Goal: Find specific page/section: Find specific page/section

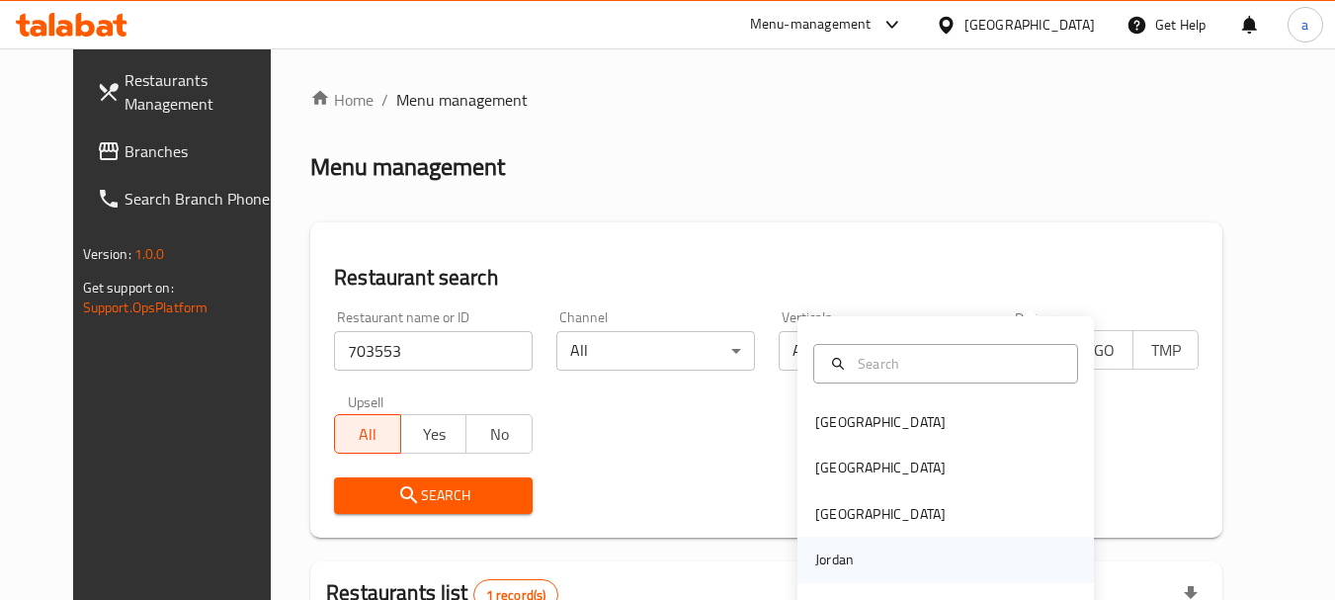
scroll to position [265, 0]
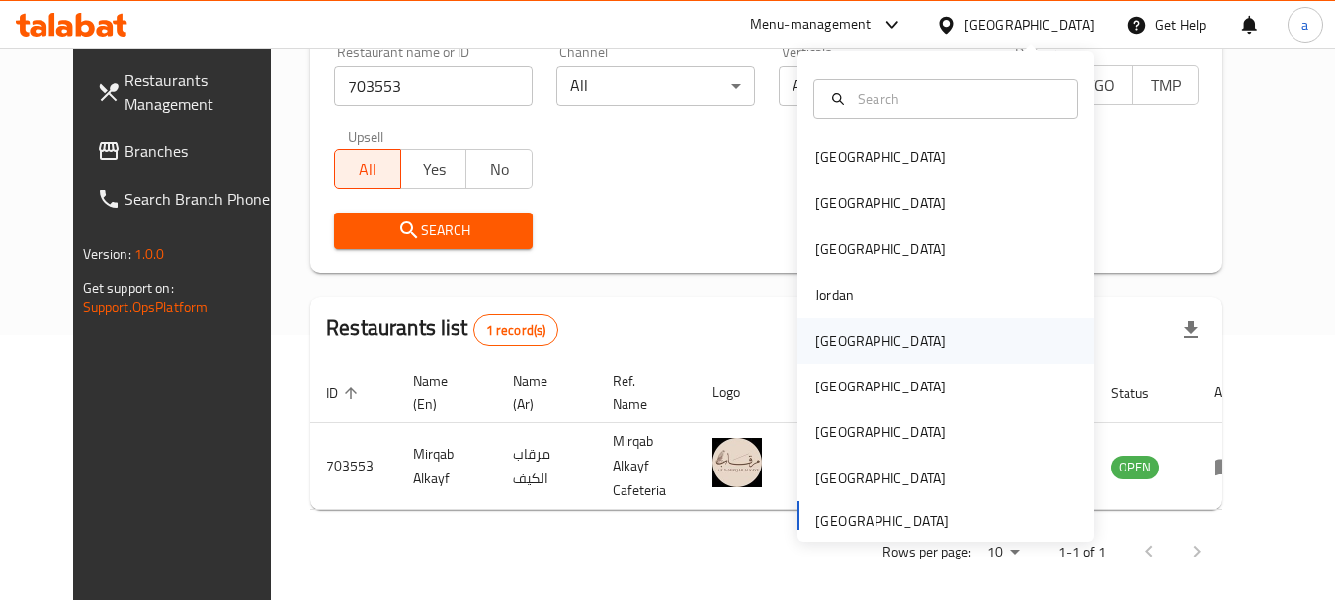
click at [868, 344] on div "[GEOGRAPHIC_DATA]" at bounding box center [945, 340] width 296 height 45
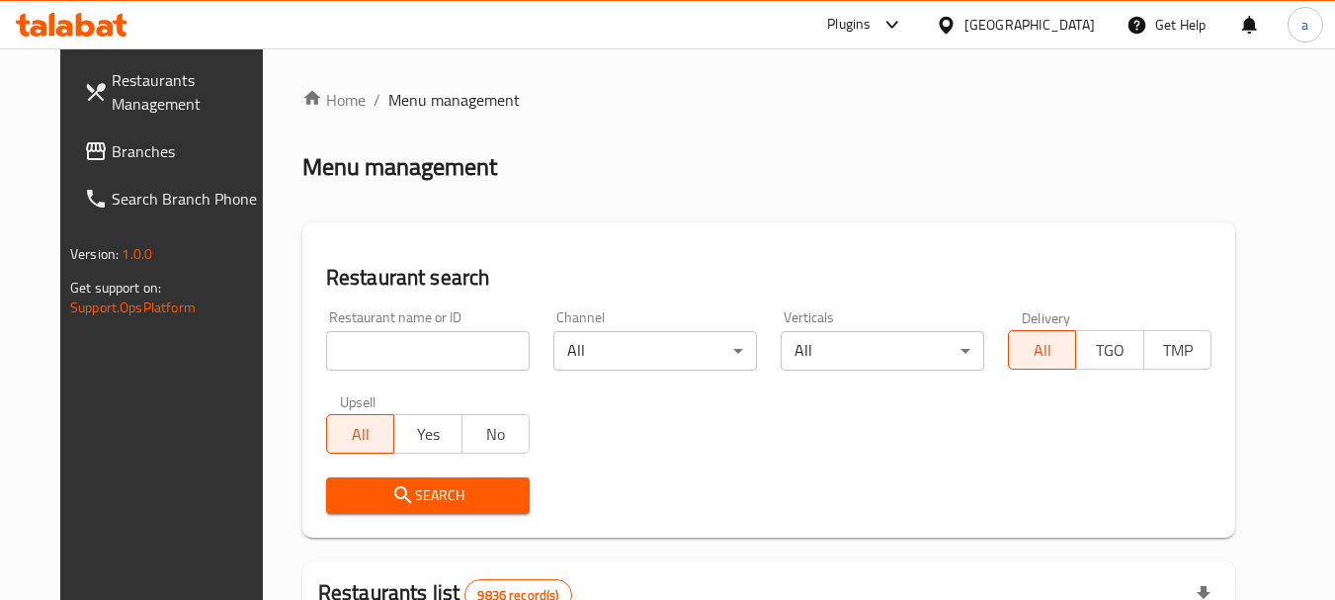
click at [112, 144] on span "Branches" at bounding box center [190, 151] width 156 height 24
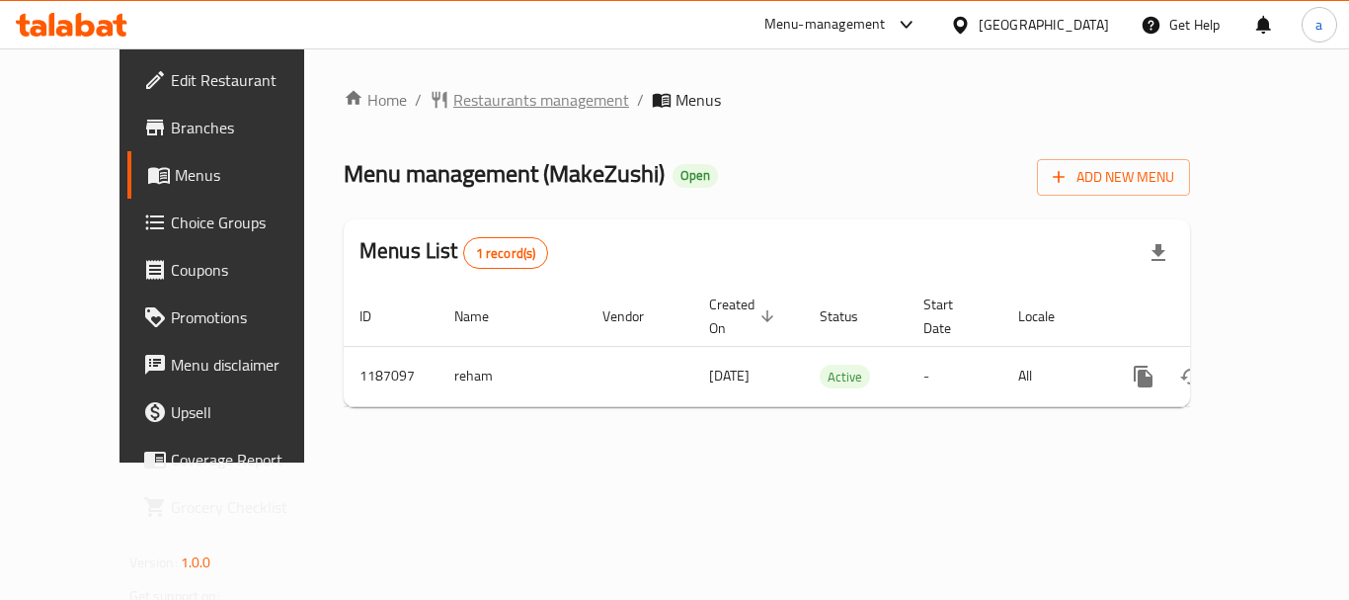
click at [501, 107] on span "Restaurants management" at bounding box center [541, 100] width 176 height 24
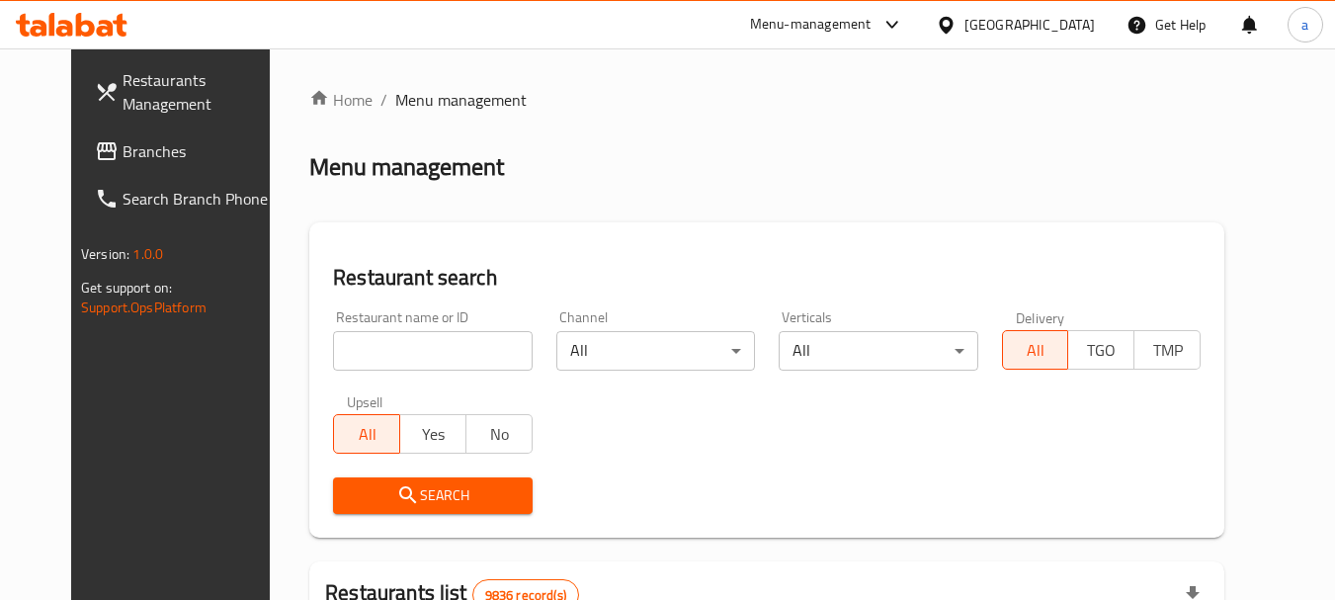
click at [470, 358] on input "search" at bounding box center [432, 351] width 199 height 40
paste input "666957"
type input "666957"
click at [422, 491] on span "Search" at bounding box center [432, 495] width 167 height 25
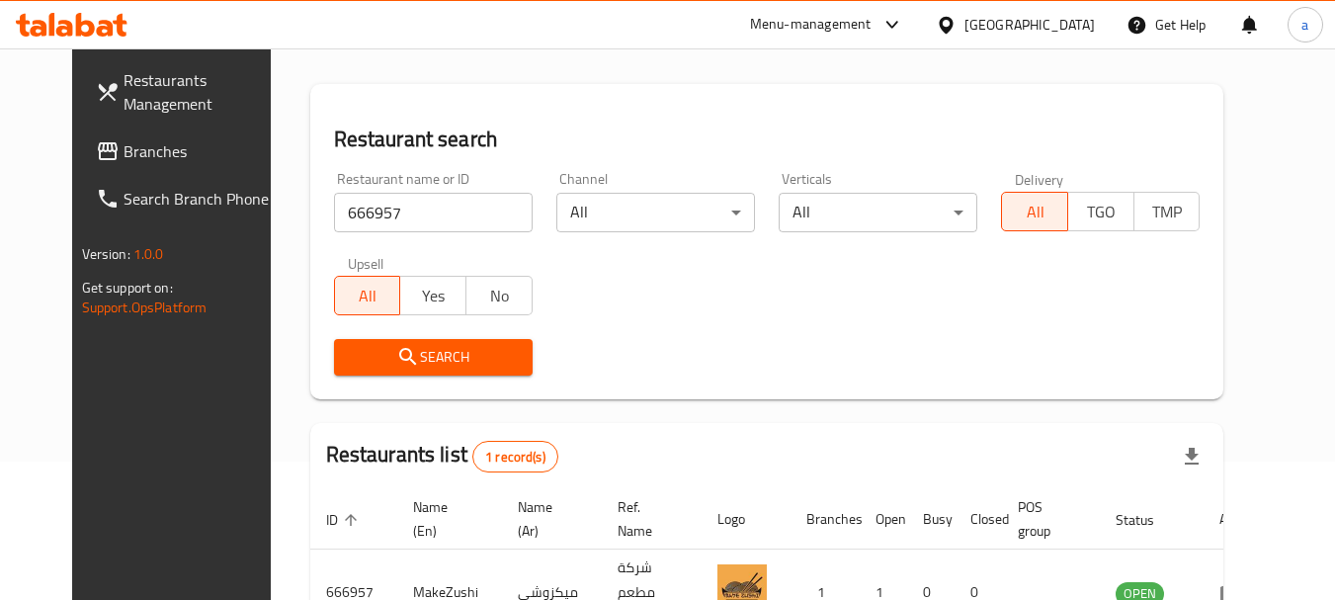
scroll to position [265, 0]
